Goal: Stay updated

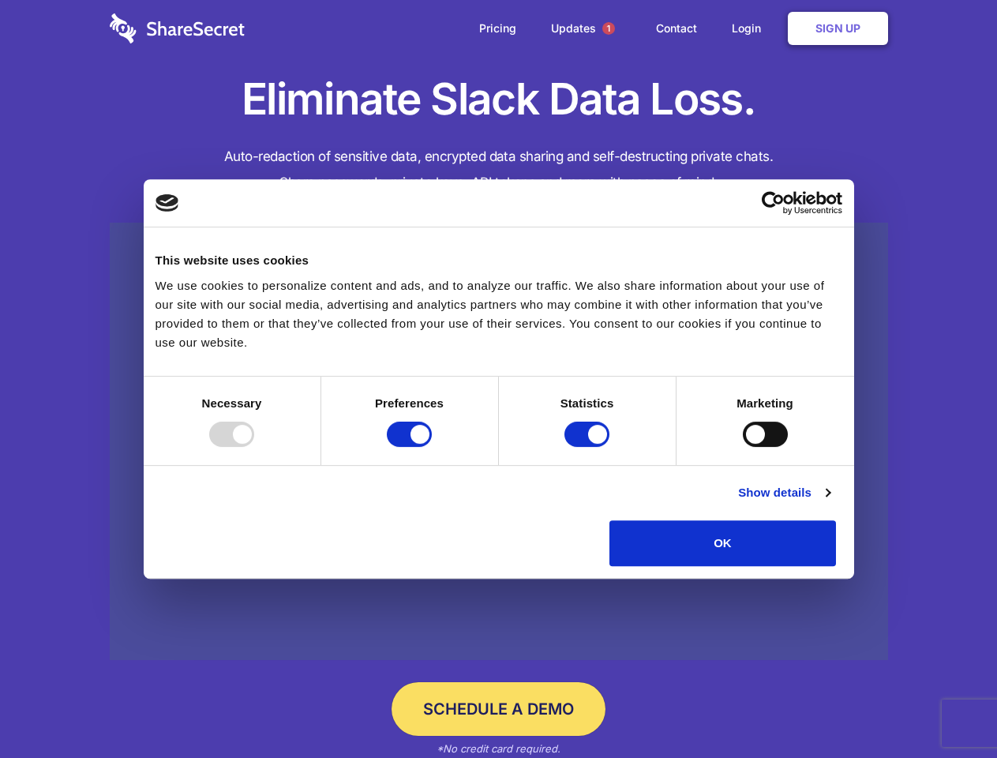
click at [254, 447] on div at bounding box center [231, 434] width 45 height 25
click at [432, 447] on input "Preferences" at bounding box center [409, 434] width 45 height 25
checkbox input "false"
click at [589, 447] on input "Statistics" at bounding box center [587, 434] width 45 height 25
checkbox input "false"
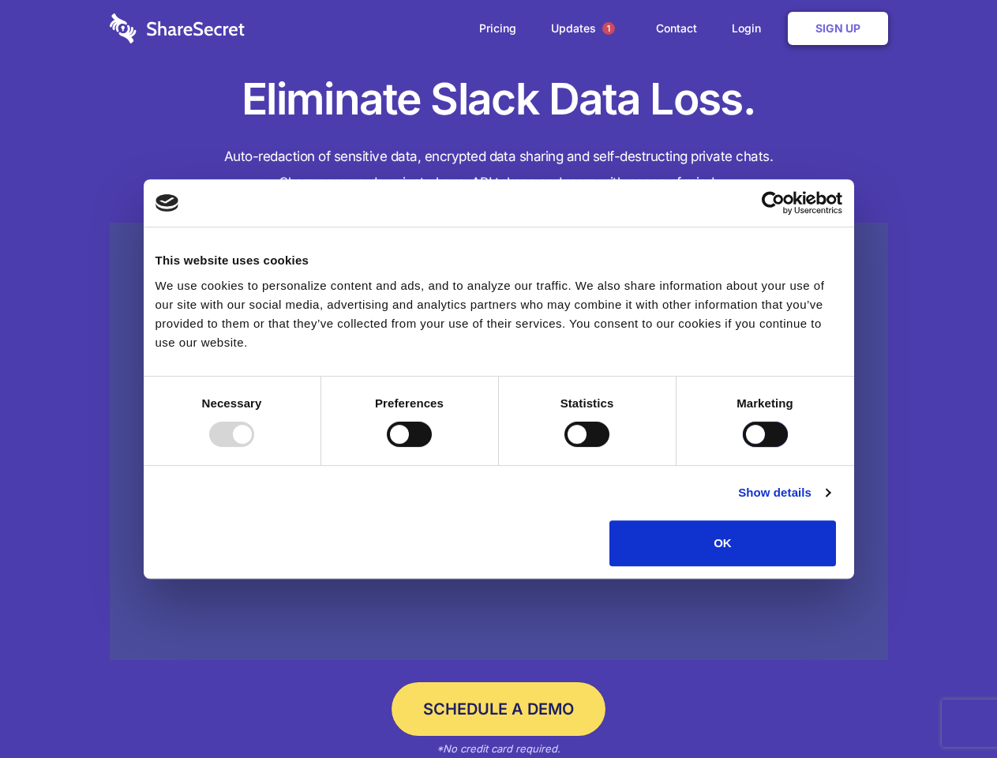
click at [743, 447] on input "Marketing" at bounding box center [765, 434] width 45 height 25
checkbox input "true"
click at [830, 502] on link "Show details" at bounding box center [784, 492] width 92 height 19
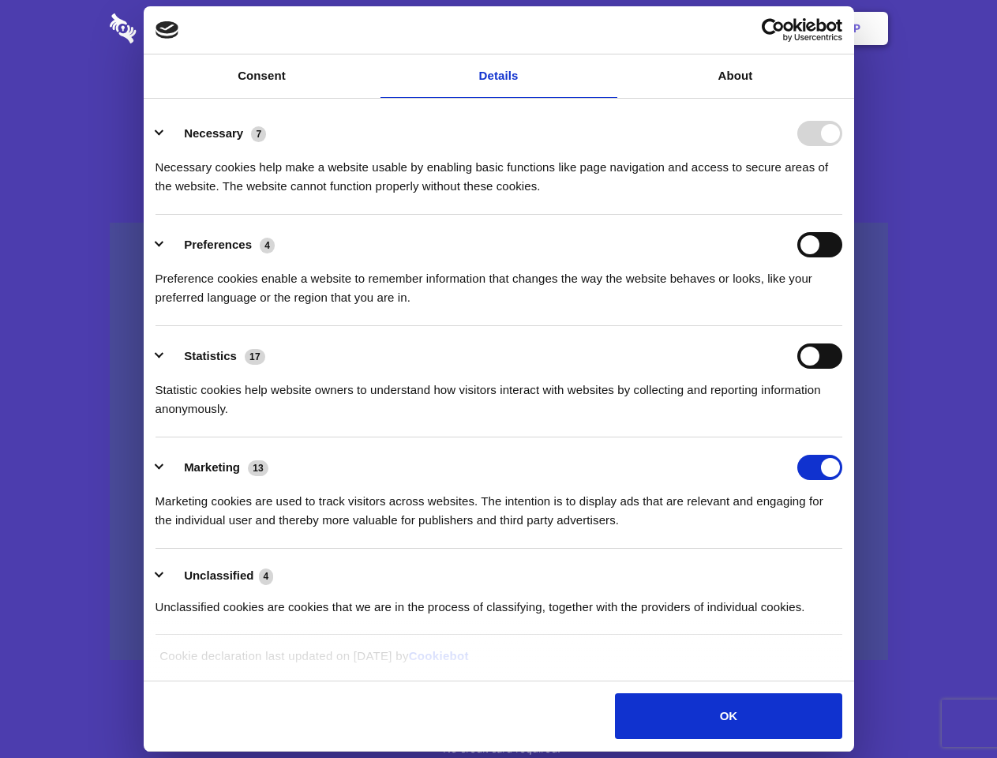
click at [850, 572] on ul "Necessary 7 Necessary cookies help make a website usable by enabling basic func…" at bounding box center [499, 369] width 702 height 532
click at [608, 28] on span "1" at bounding box center [609, 28] width 13 height 13
